Goal: Understand site structure: Grasp the organization and layout of the website

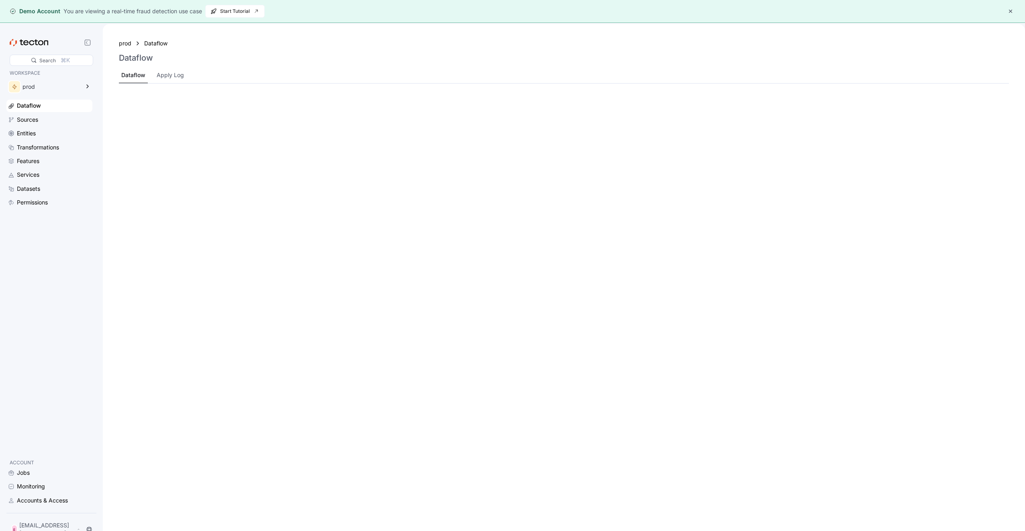
click at [38, 41] on icon at bounding box center [29, 42] width 39 height 7
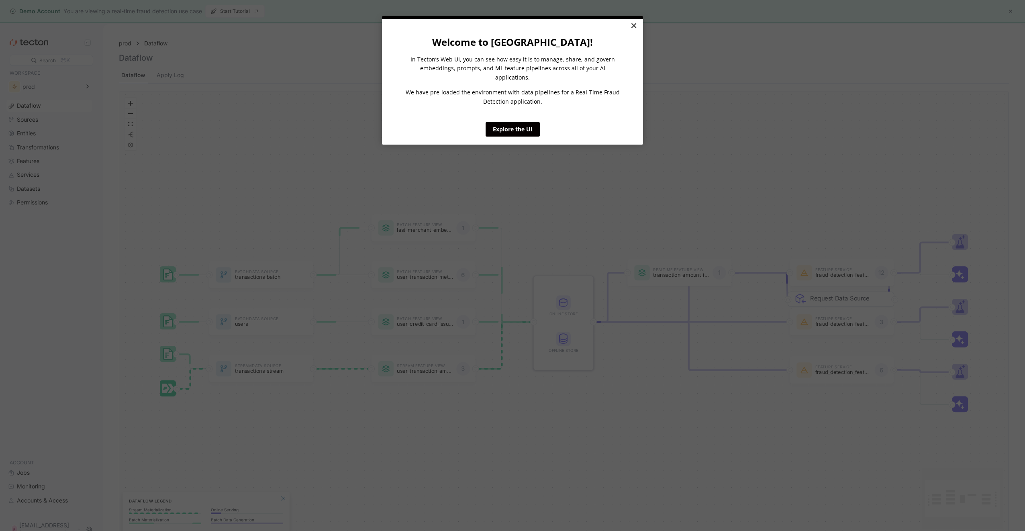
click at [634, 25] on link "×" at bounding box center [633, 26] width 14 height 14
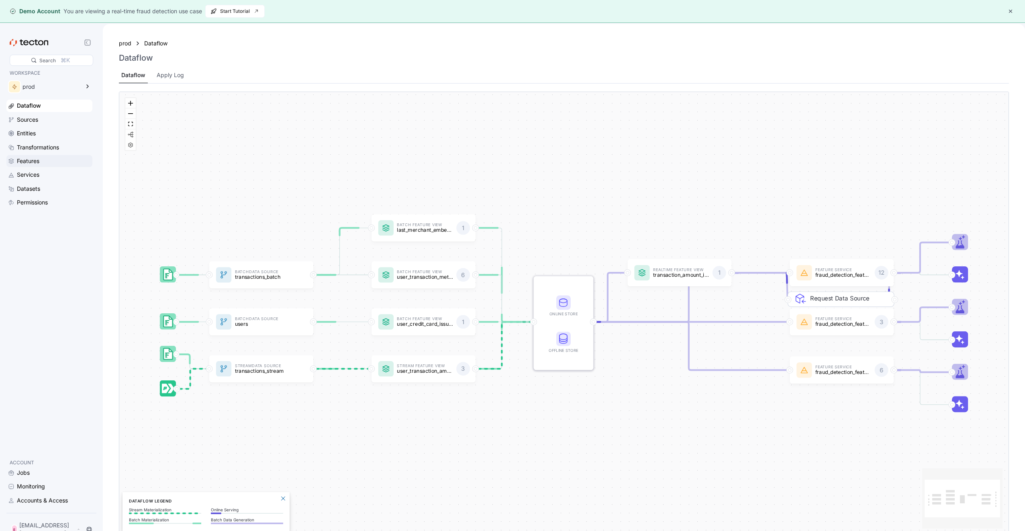
click at [38, 159] on div "Features" at bounding box center [28, 161] width 22 height 9
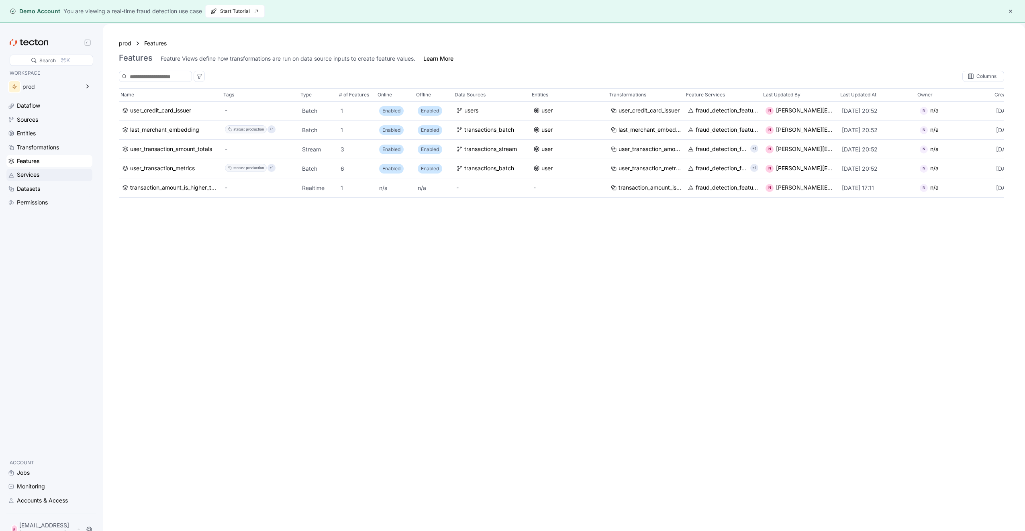
drag, startPoint x: 24, startPoint y: 177, endPoint x: 36, endPoint y: 177, distance: 12.0
click at [24, 177] on div "Services" at bounding box center [28, 174] width 22 height 9
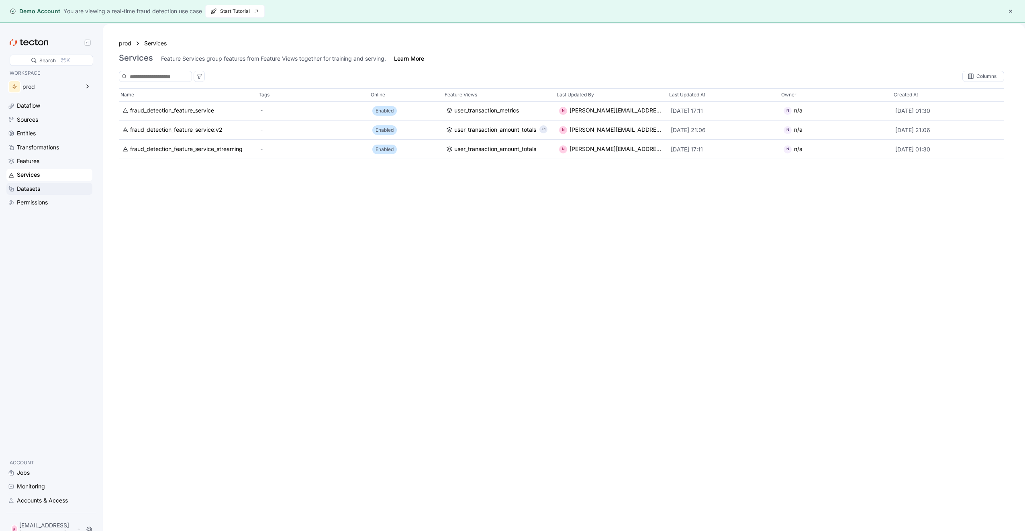
click at [34, 189] on div "Datasets" at bounding box center [28, 188] width 23 height 9
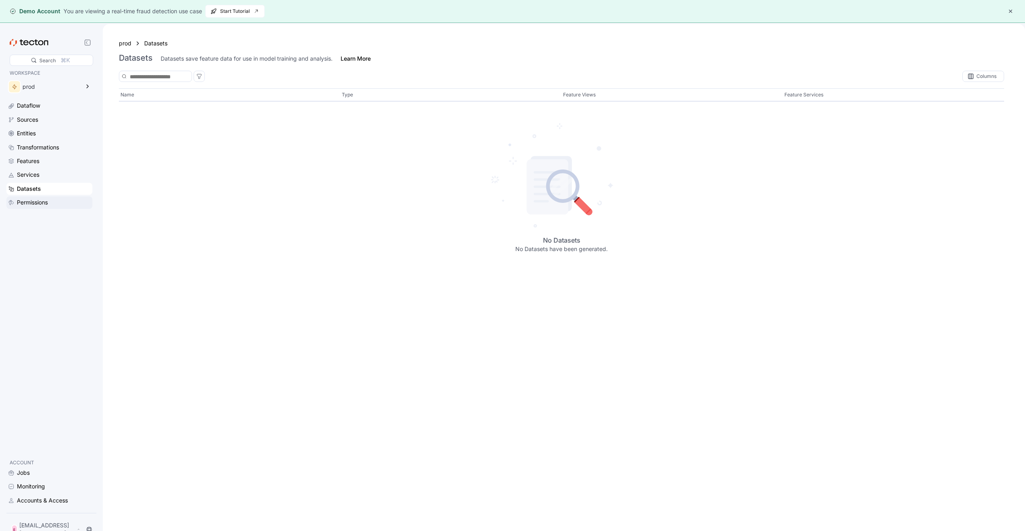
click at [33, 203] on div "Permissions" at bounding box center [32, 202] width 31 height 9
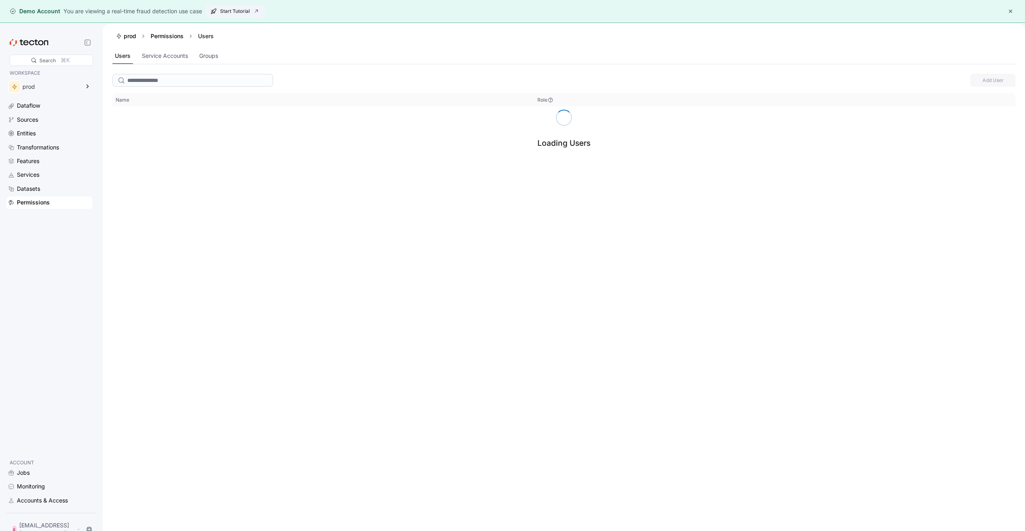
click at [230, 11] on span "Start Tutorial" at bounding box center [234, 11] width 49 height 12
